Goal: Transaction & Acquisition: Purchase product/service

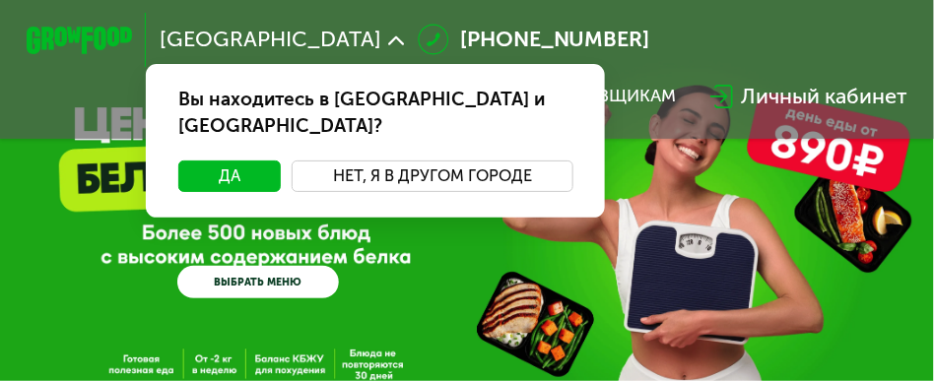
click at [382, 161] on button "Нет, я в другом городе" at bounding box center [433, 177] width 282 height 33
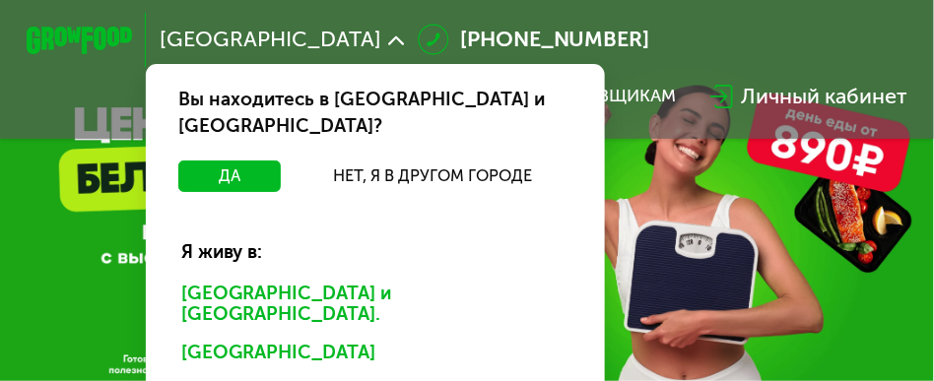
click at [342, 335] on div "Санкт-Петербурге и обл." at bounding box center [371, 356] width 417 height 42
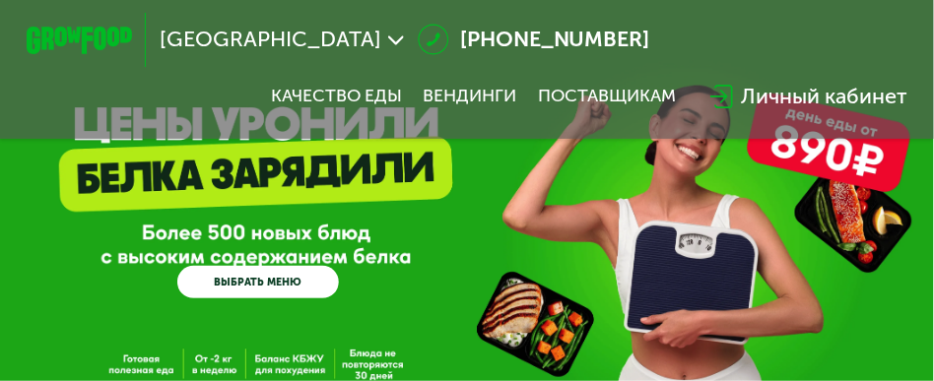
click at [300, 291] on link "ВЫБРАТЬ МЕНЮ" at bounding box center [258, 282] width 162 height 33
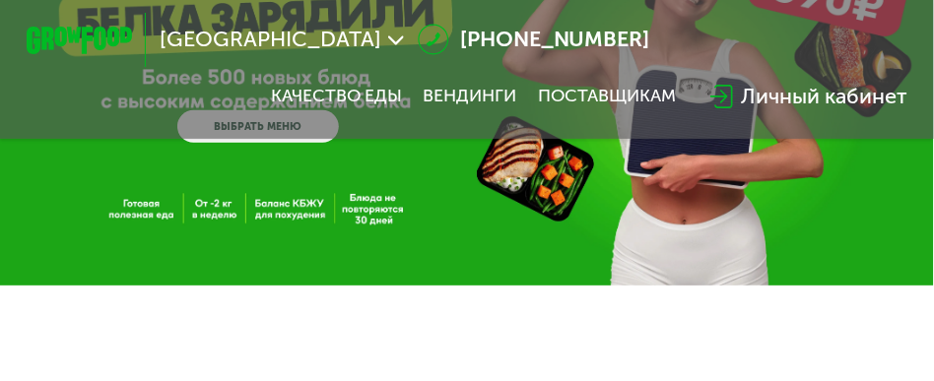
scroll to position [213, 0]
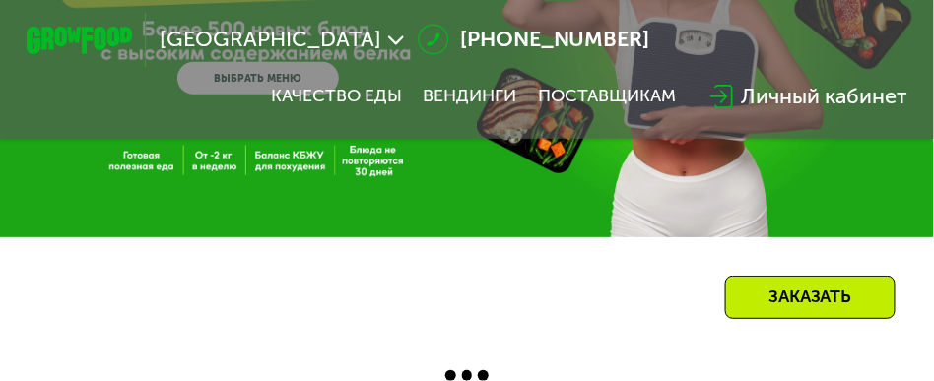
click at [733, 287] on div "Заказать" at bounding box center [810, 297] width 170 height 43
click at [319, 31] on span "[GEOGRAPHIC_DATA]" at bounding box center [271, 41] width 222 height 22
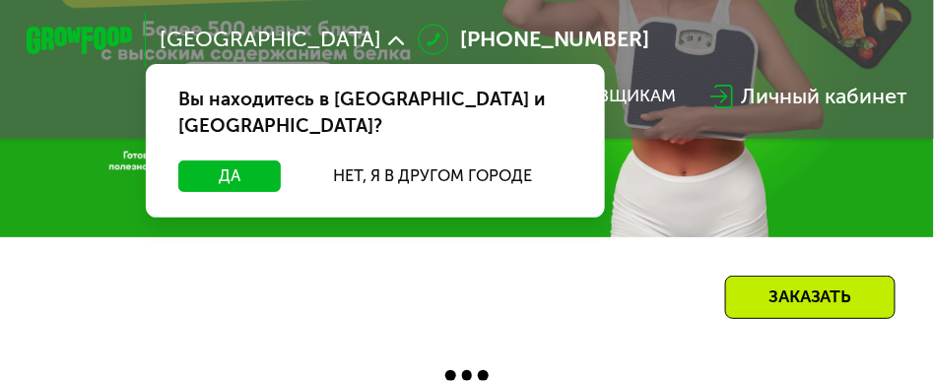
click at [407, 296] on div "Санкт-Петербург Вы находитесь в Санкт-Петербурге и обл.? Да Нет, я в другом гор…" at bounding box center [467, 88] width 934 height 585
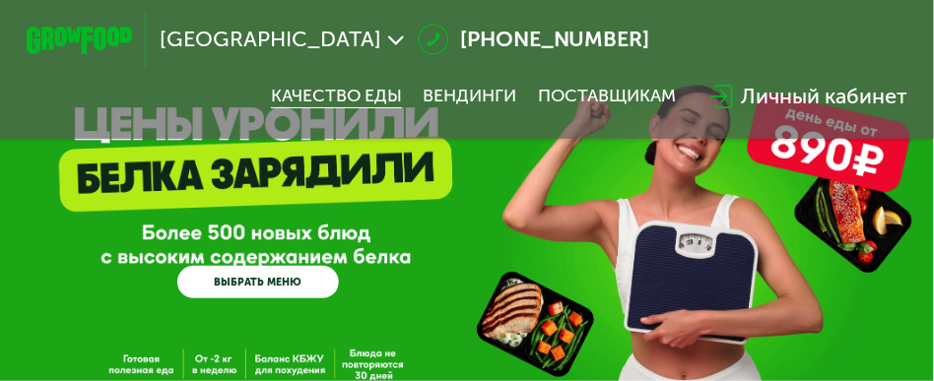
click at [359, 92] on link "Качество еды" at bounding box center [336, 97] width 131 height 22
